Goal: Task Accomplishment & Management: Manage account settings

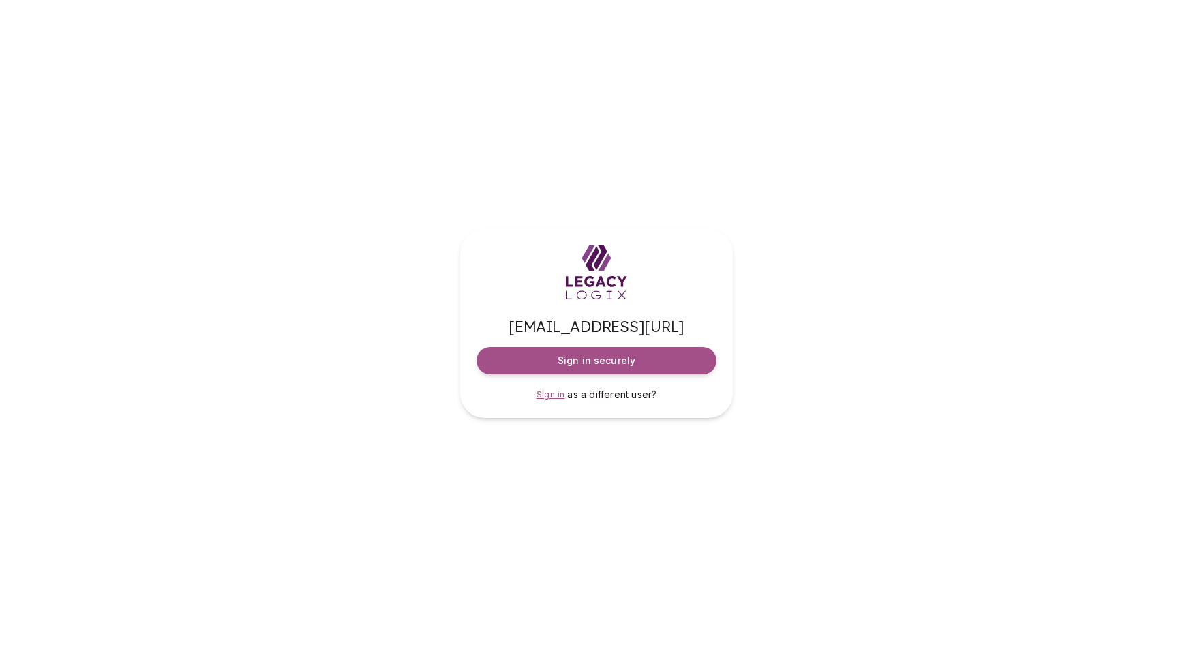
click at [554, 393] on span "Sign in" at bounding box center [550, 394] width 29 height 10
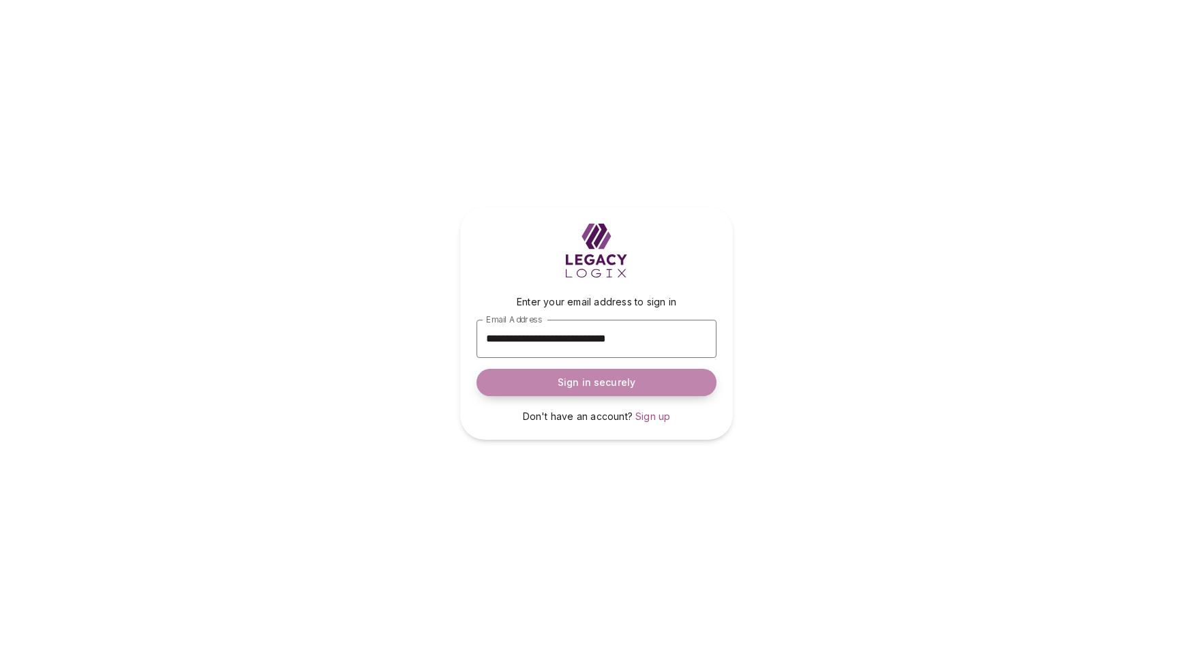
click at [577, 384] on span "Sign in securely" at bounding box center [596, 382] width 78 height 14
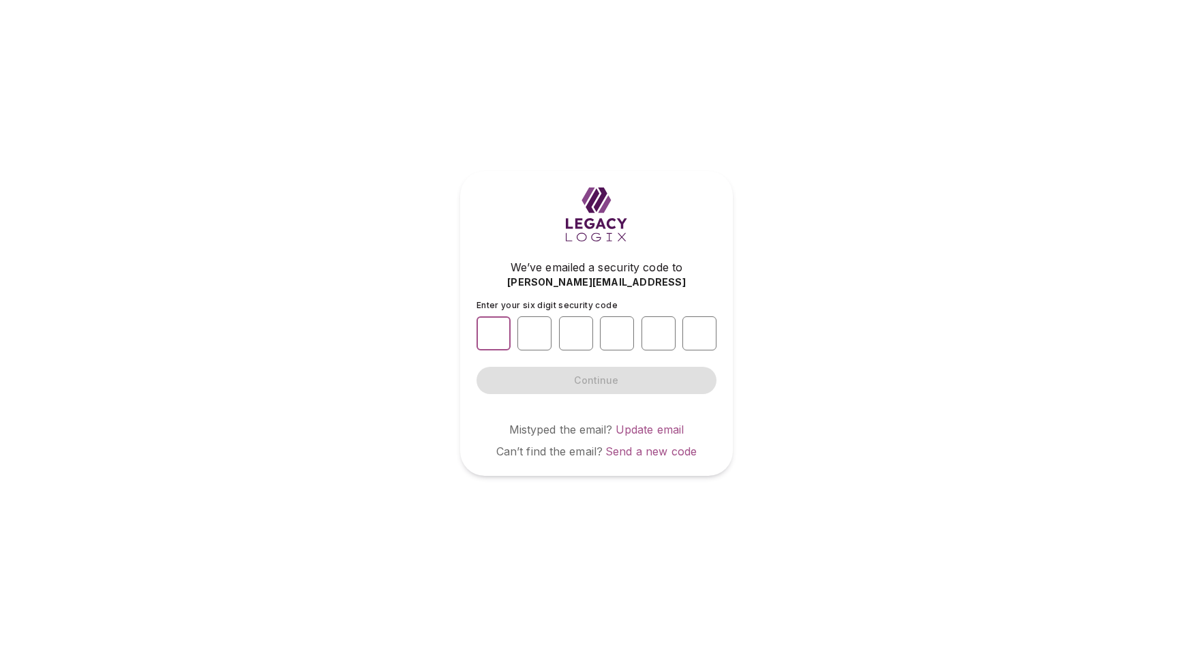
click at [504, 338] on input "number" at bounding box center [493, 333] width 34 height 34
type input "*"
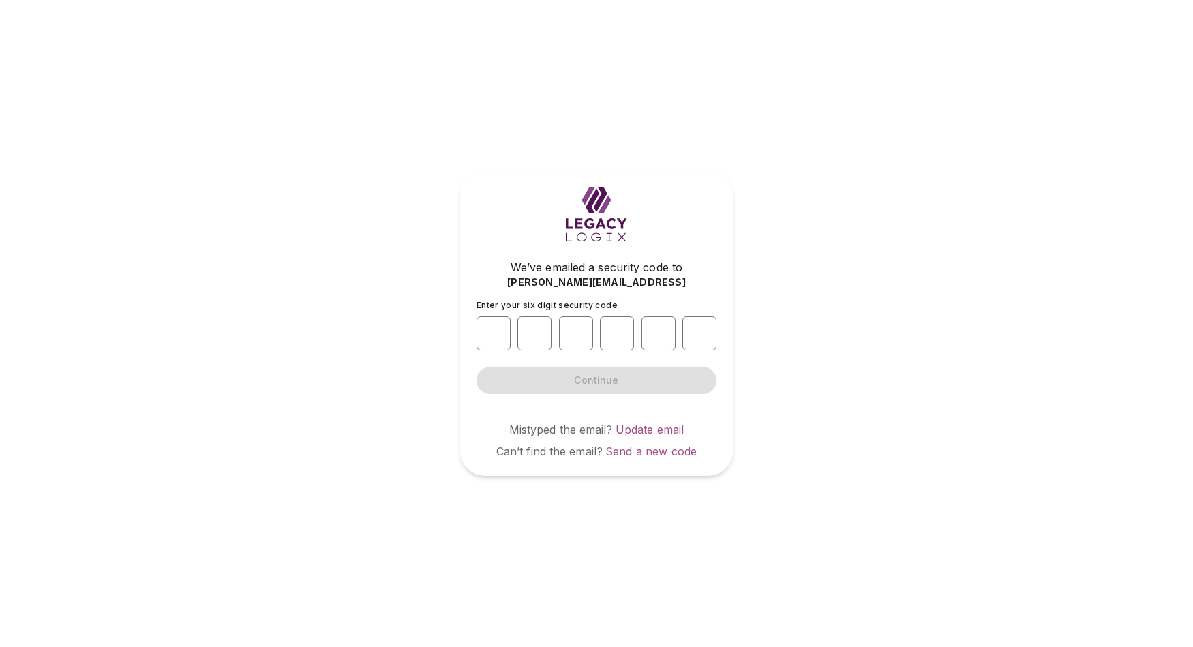
type input "*"
